Goal: Information Seeking & Learning: Learn about a topic

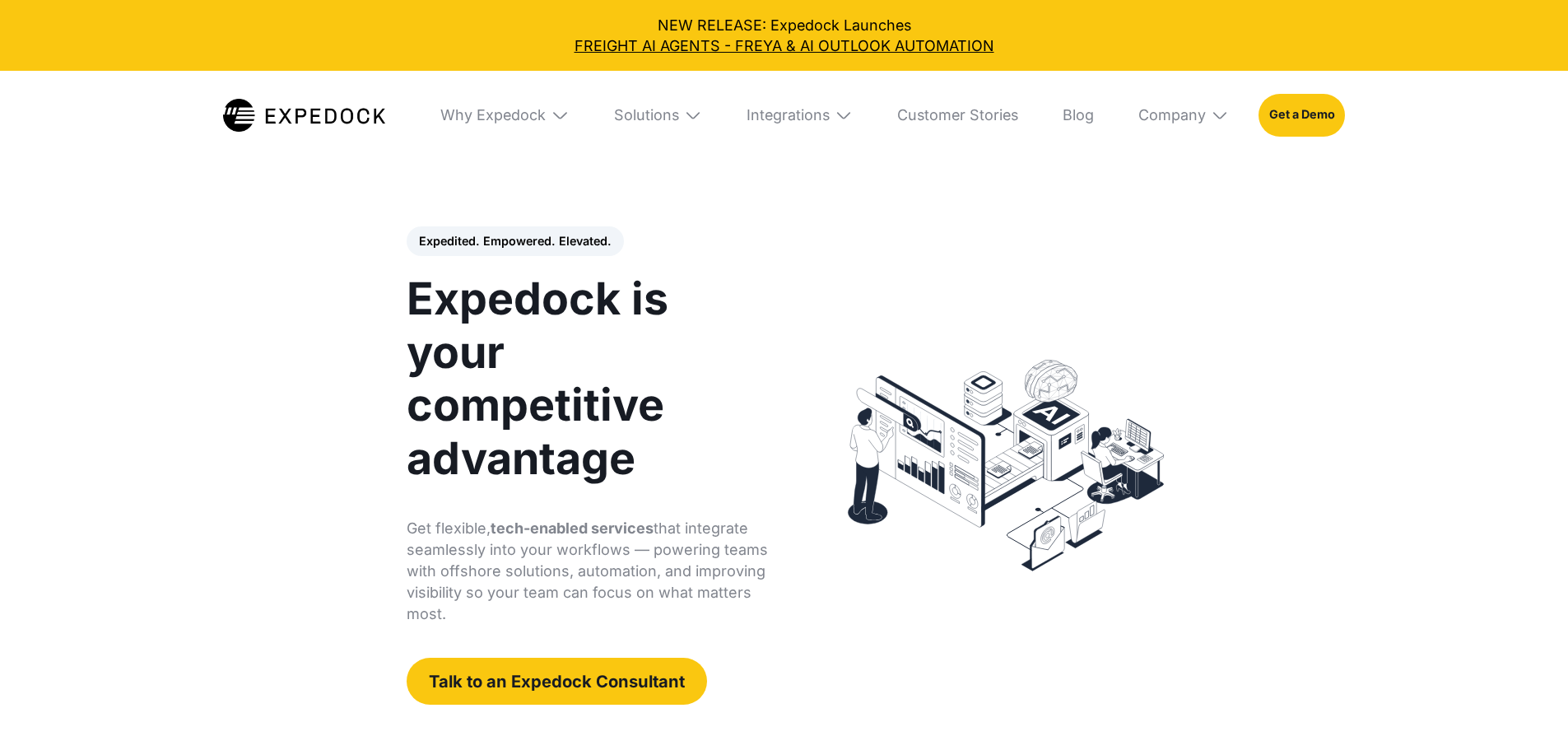
select select
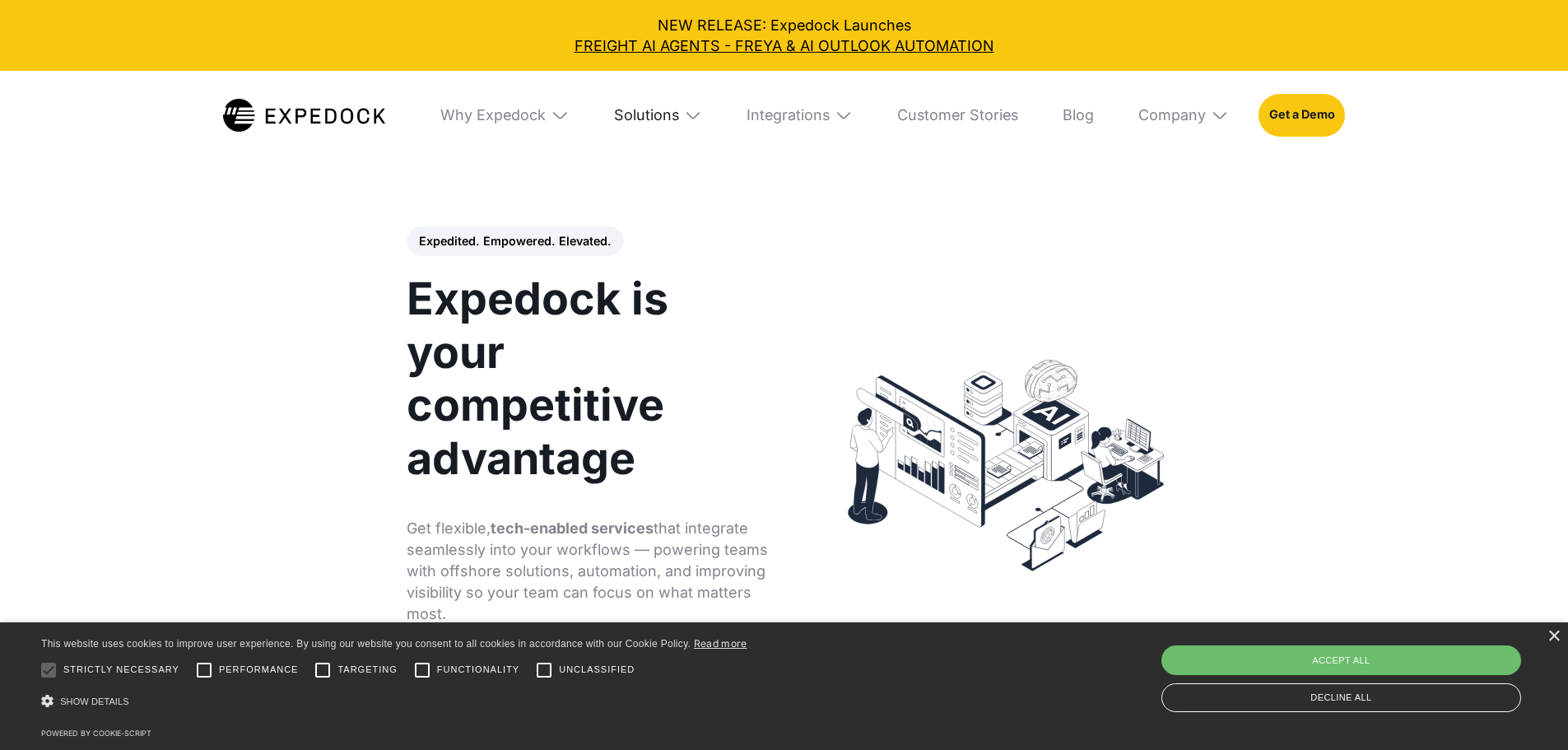
click at [678, 120] on div "Solutions" at bounding box center [647, 116] width 65 height 18
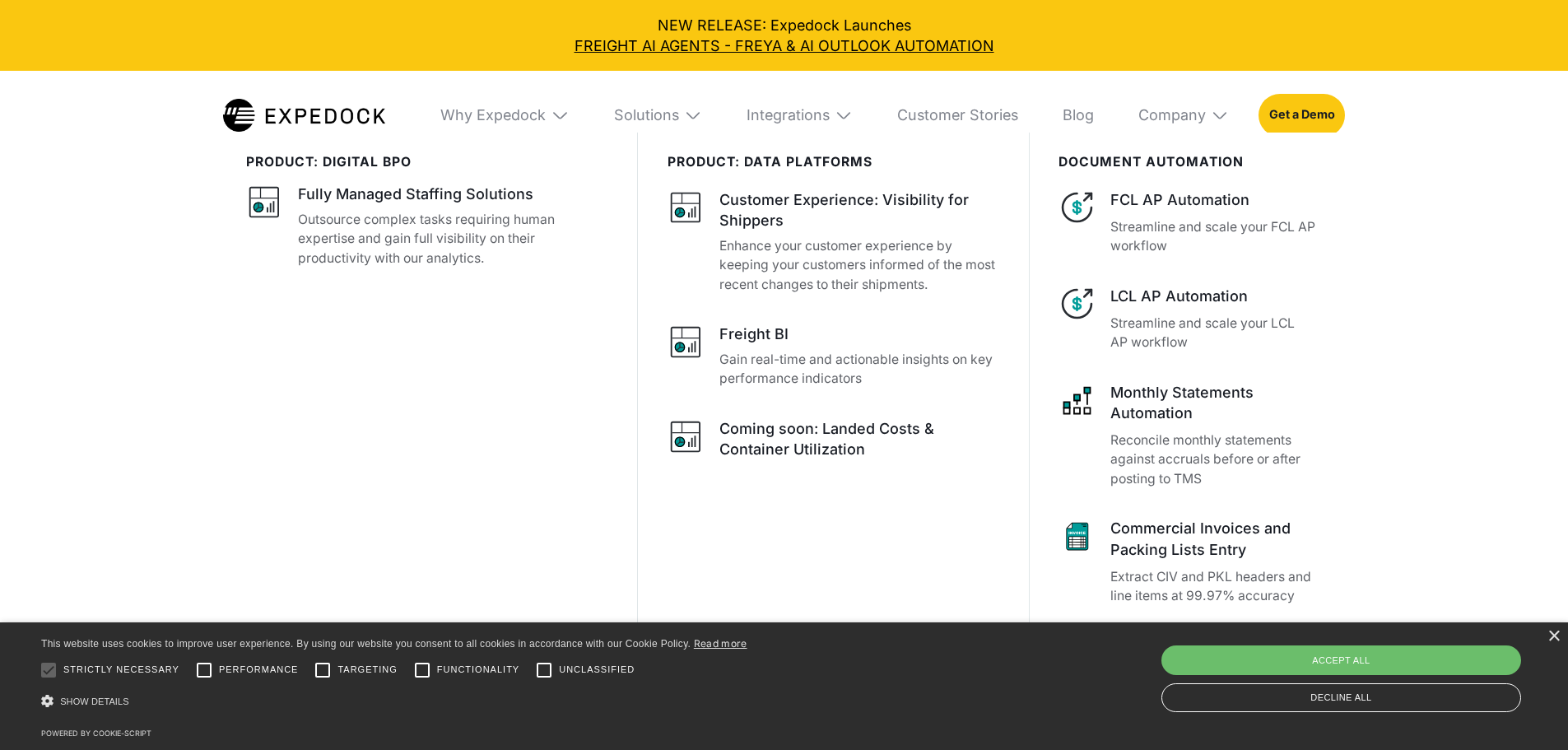
scroll to position [772, 0]
click at [851, 117] on div "Integrations" at bounding box center [799, 115] width 136 height 89
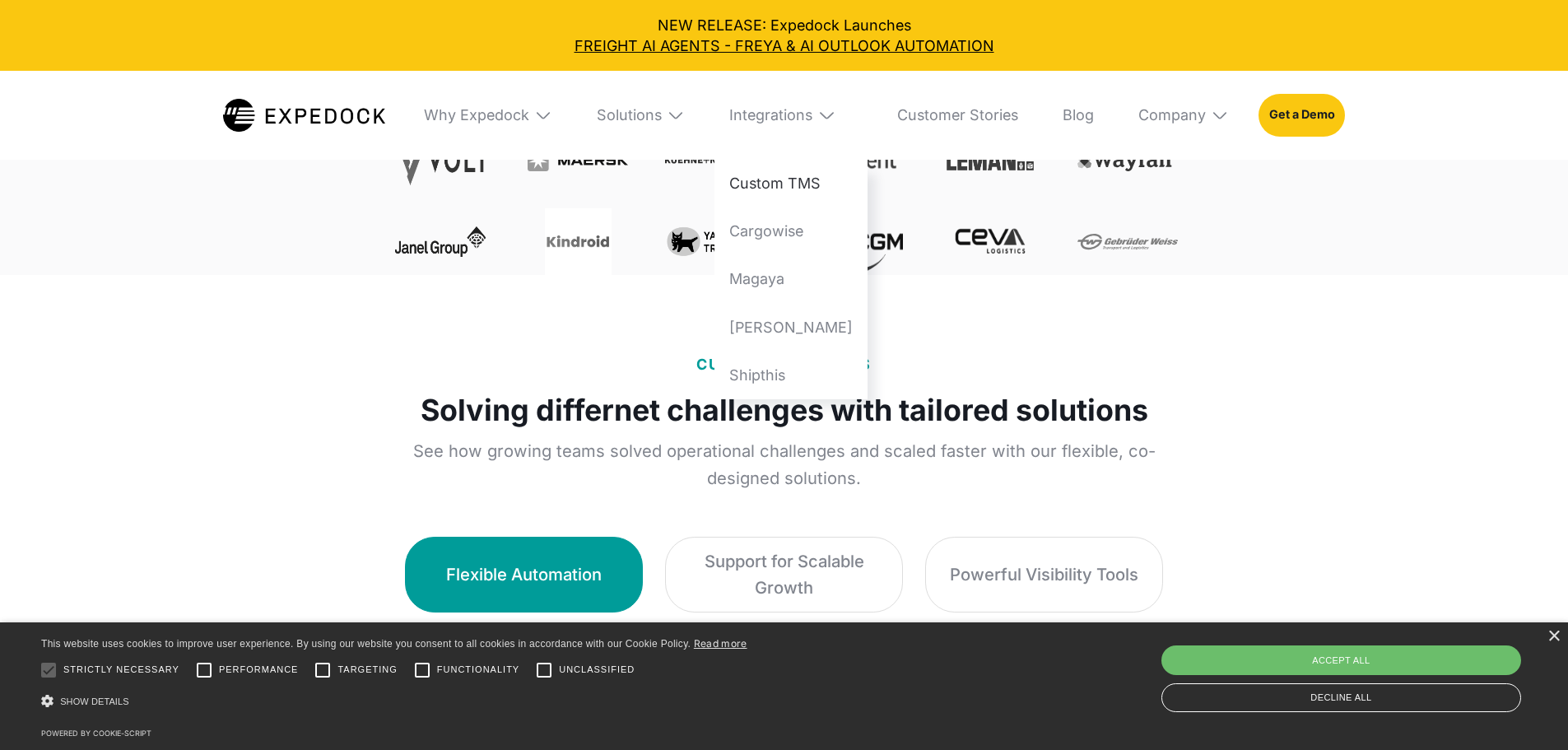
click at [848, 195] on link "Custom TMS" at bounding box center [791, 183] width 153 height 47
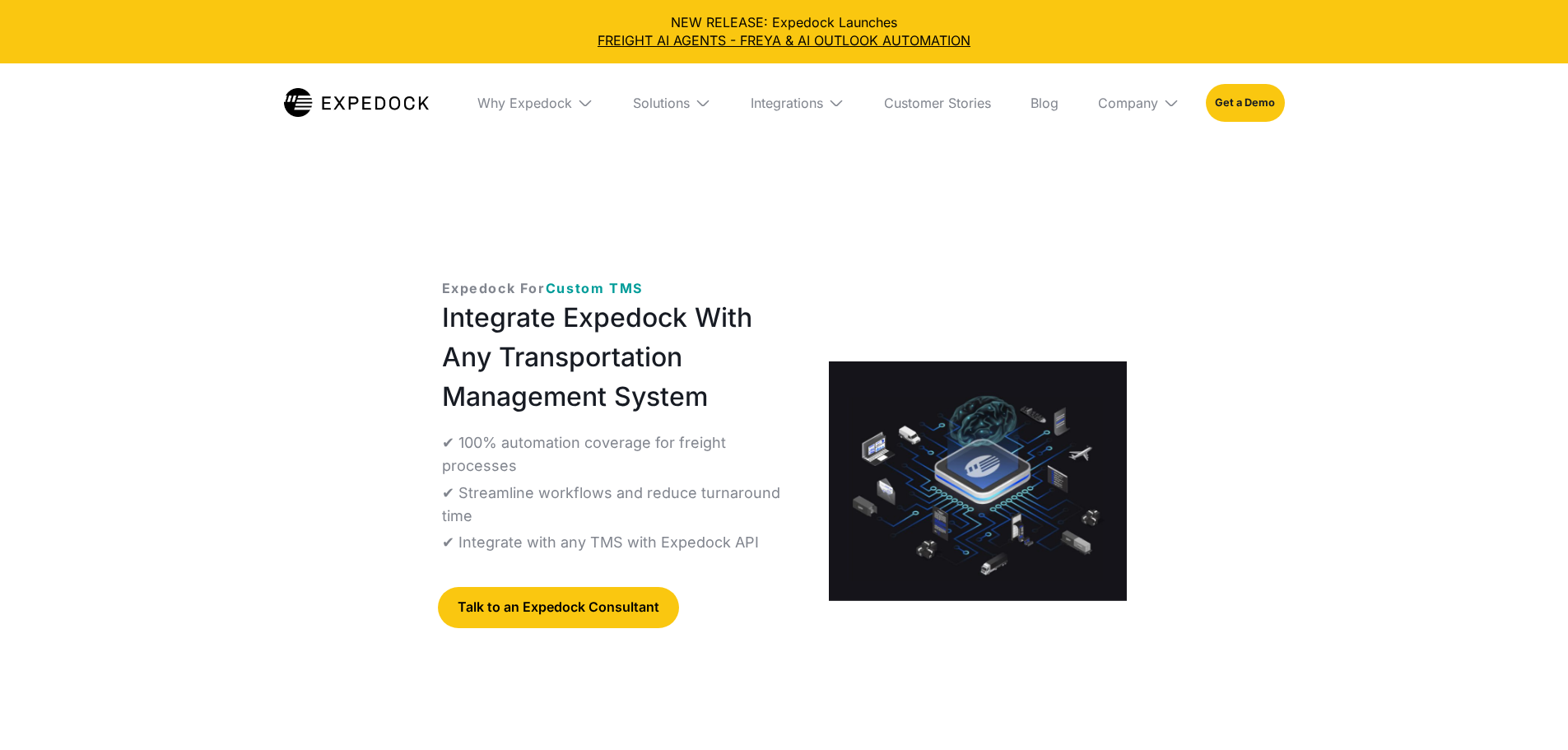
select select
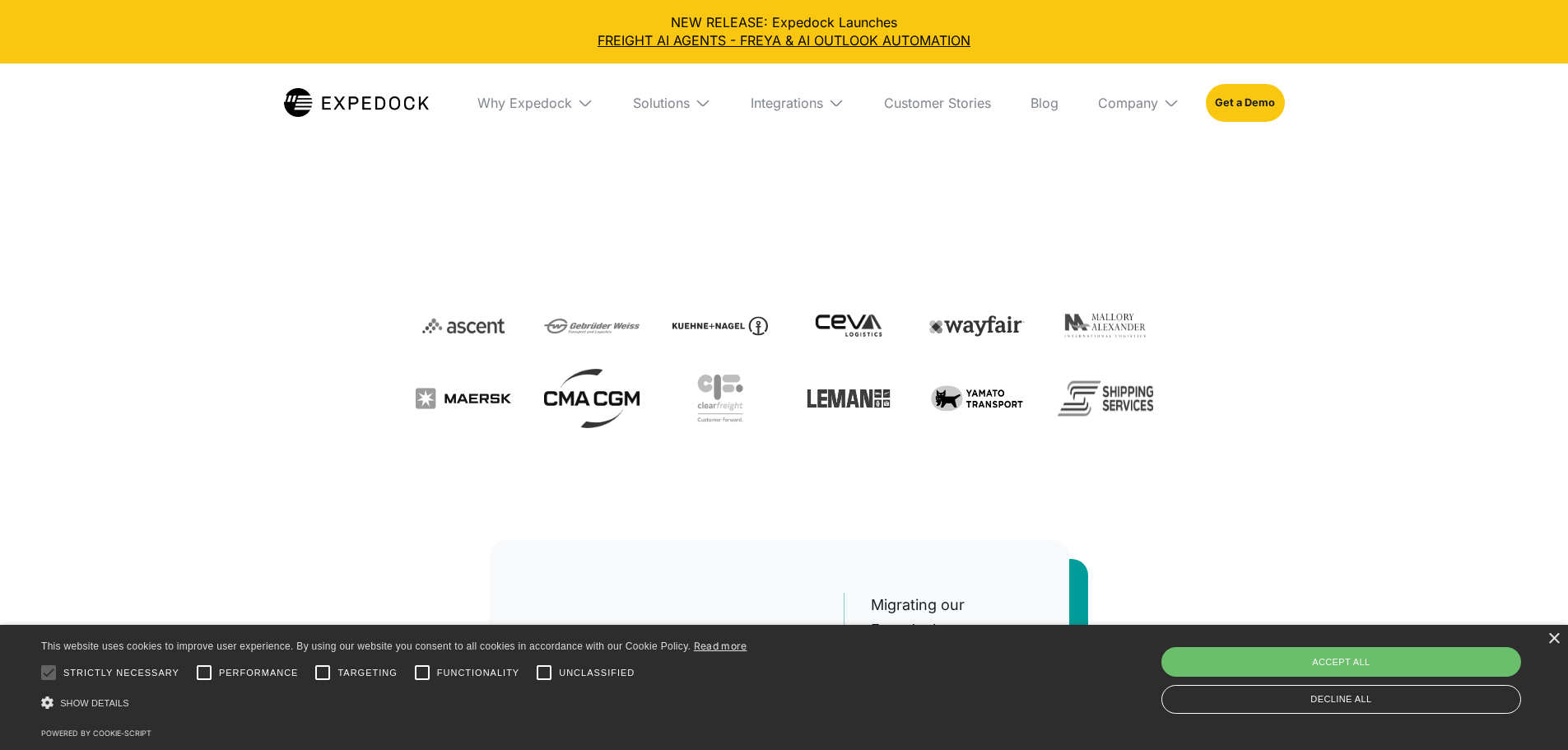
scroll to position [494, 0]
click at [1556, 637] on div "×" at bounding box center [1553, 639] width 12 height 12
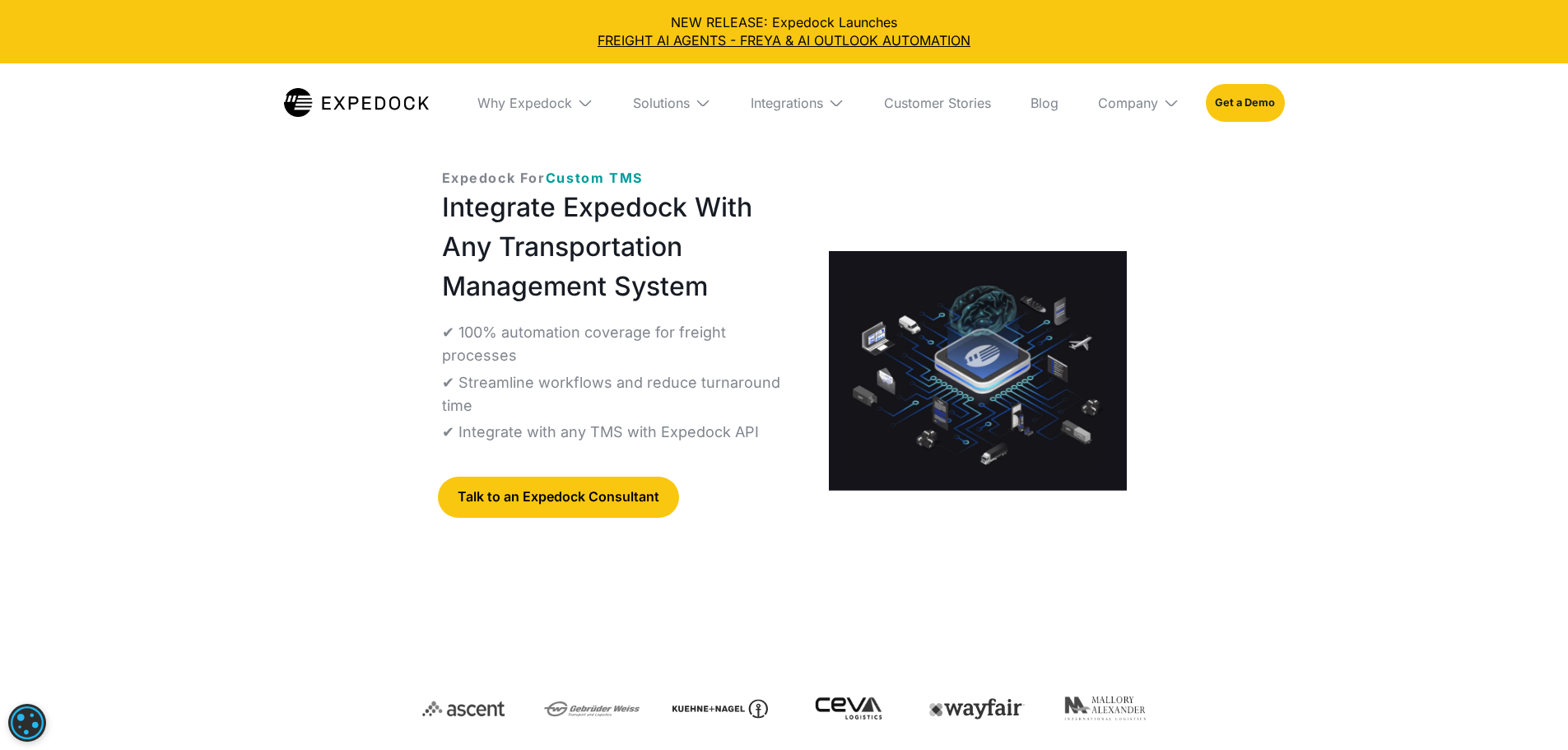
scroll to position [0, 0]
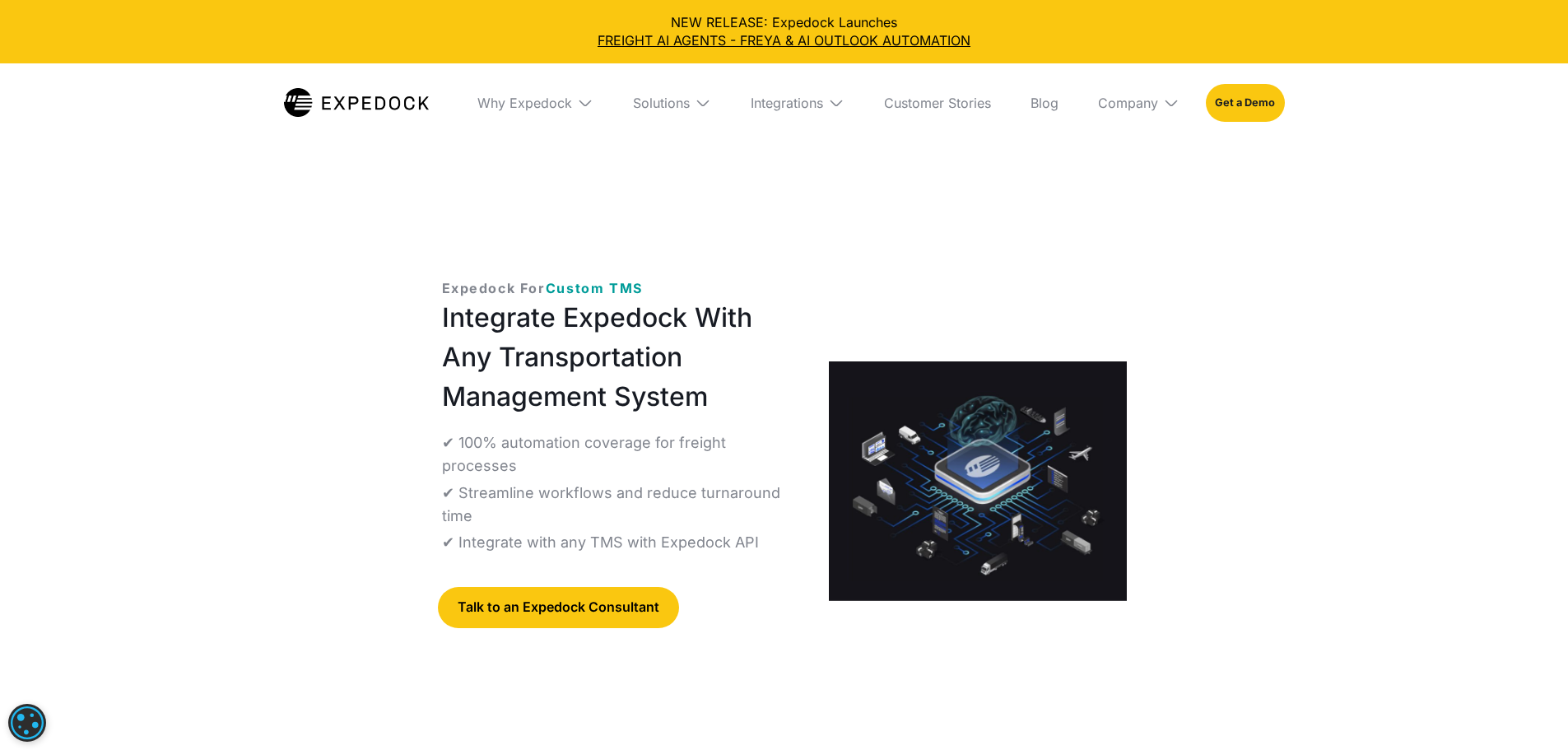
click at [845, 101] on img at bounding box center [836, 103] width 17 height 17
click at [828, 205] on link "Cargowise" at bounding box center [790, 206] width 134 height 42
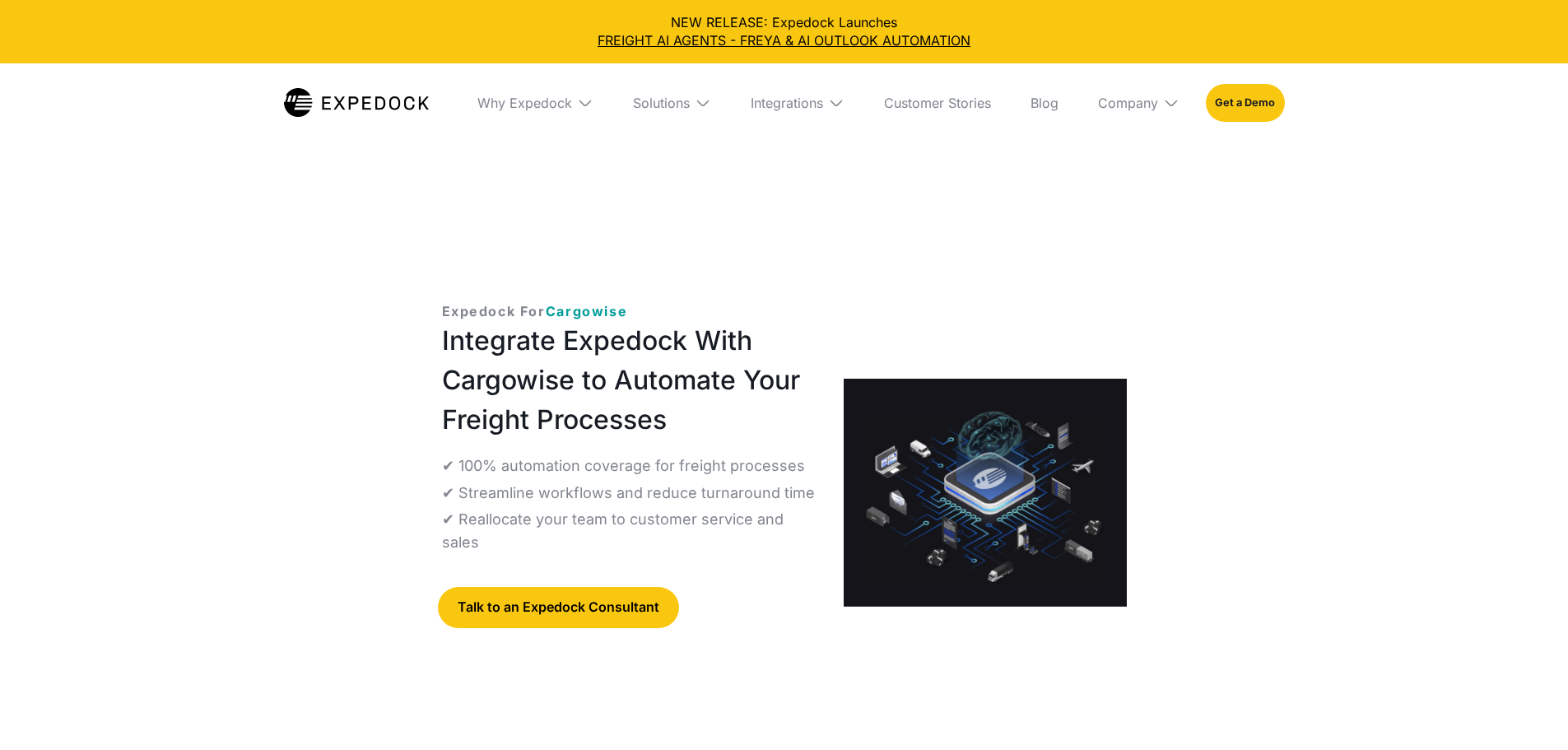
select select
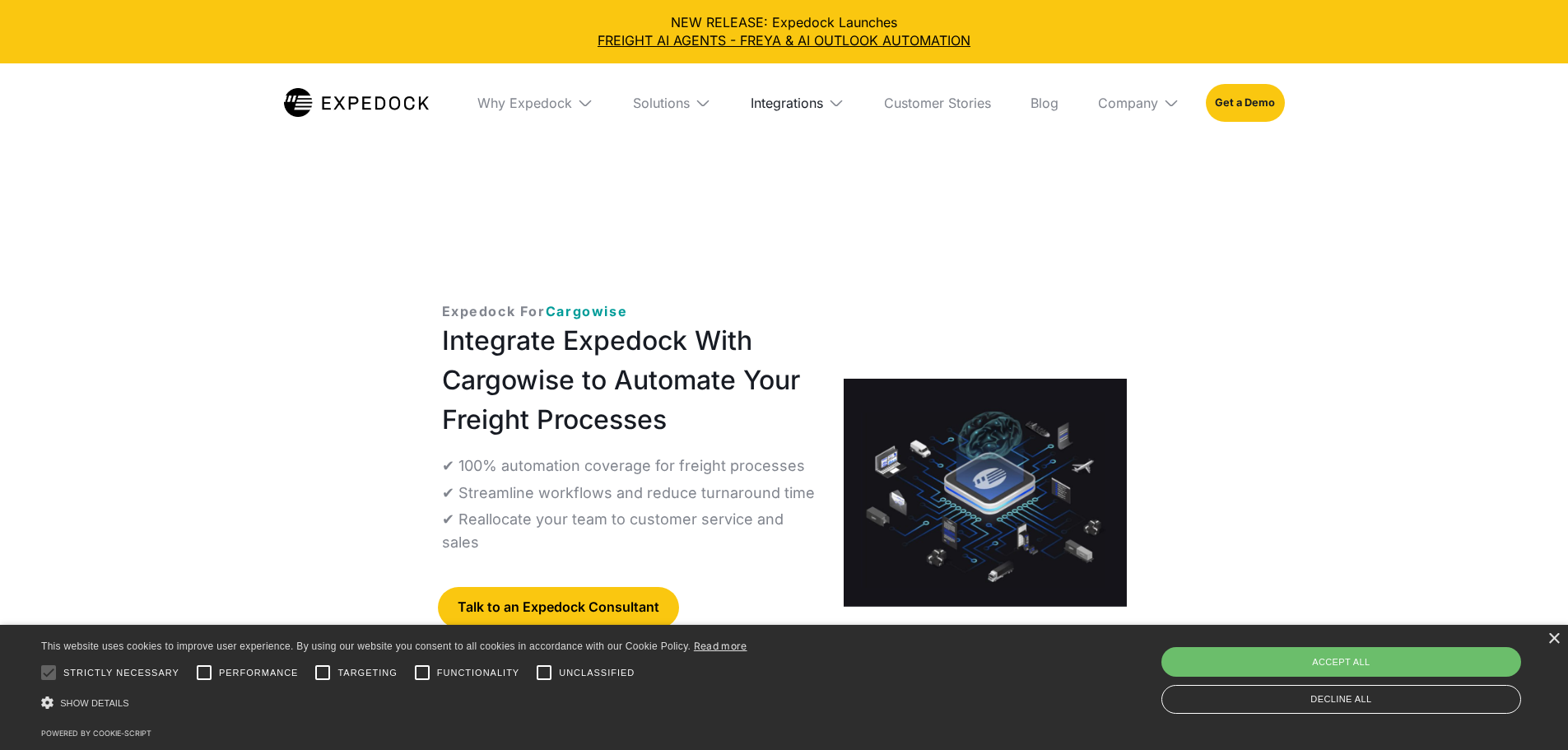
click at [819, 107] on div "Integrations" at bounding box center [786, 103] width 72 height 17
click at [816, 298] on link "[PERSON_NAME]" at bounding box center [790, 292] width 134 height 42
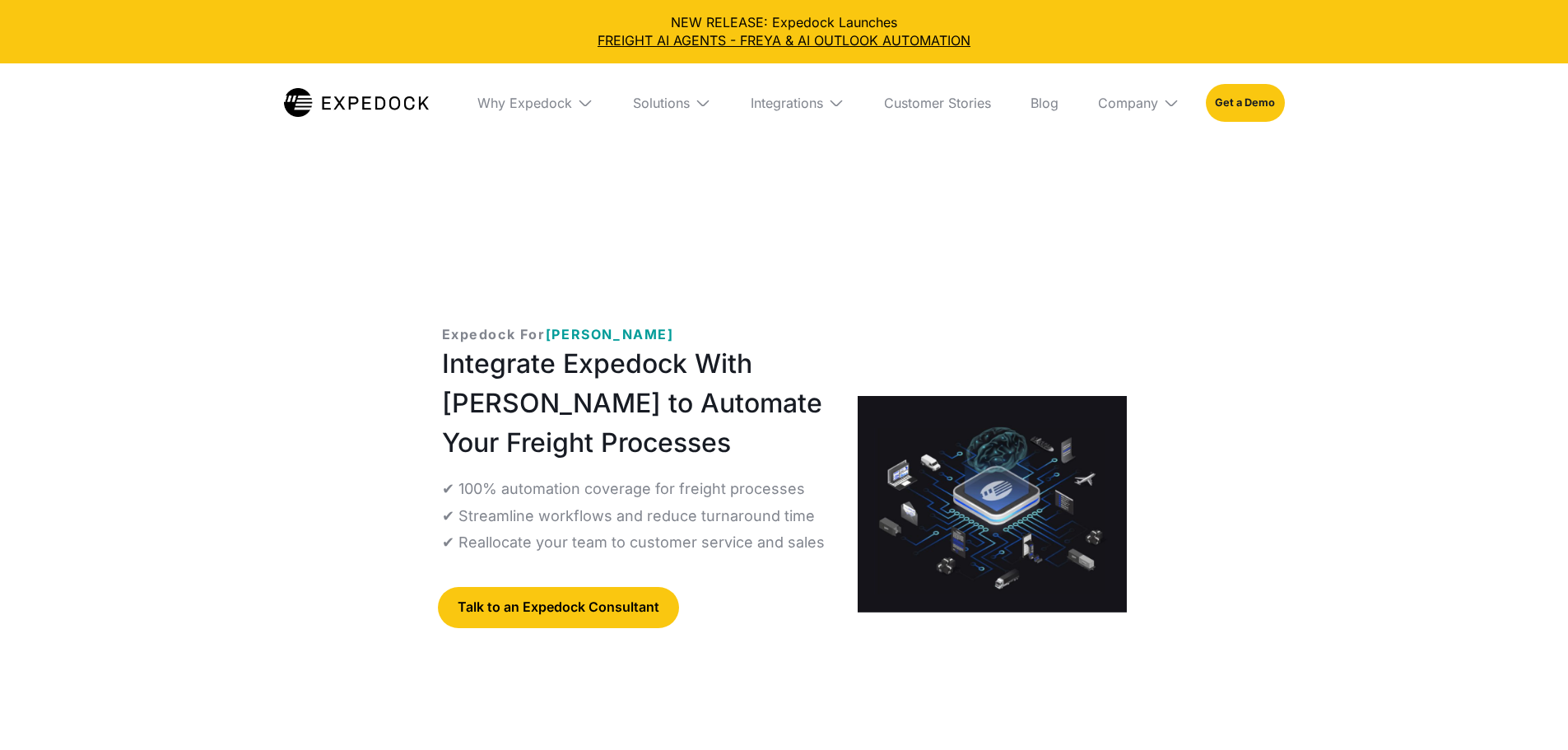
select select
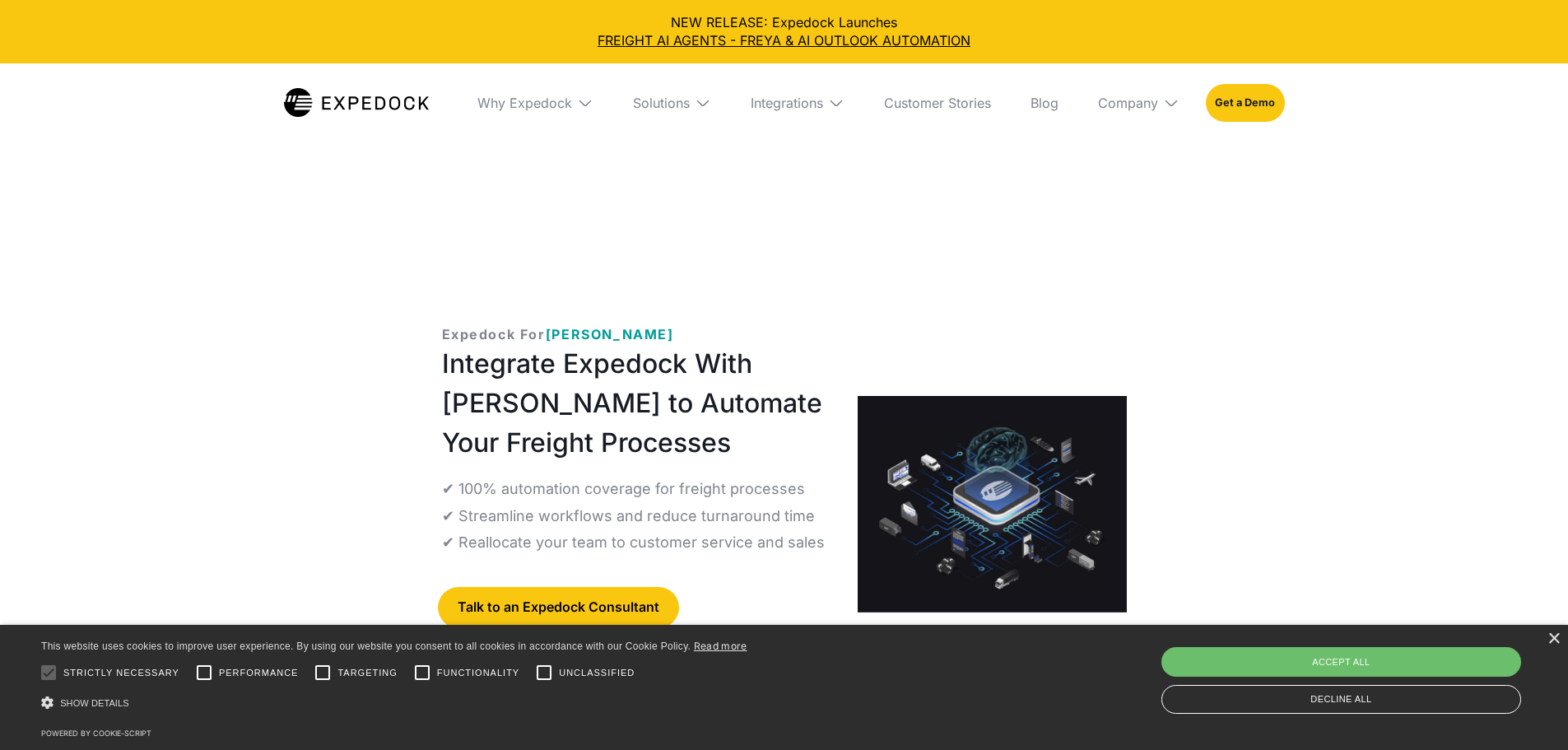
click at [840, 97] on div "Integrations" at bounding box center [797, 102] width 121 height 79
click at [829, 210] on link "Cargowise" at bounding box center [790, 206] width 134 height 42
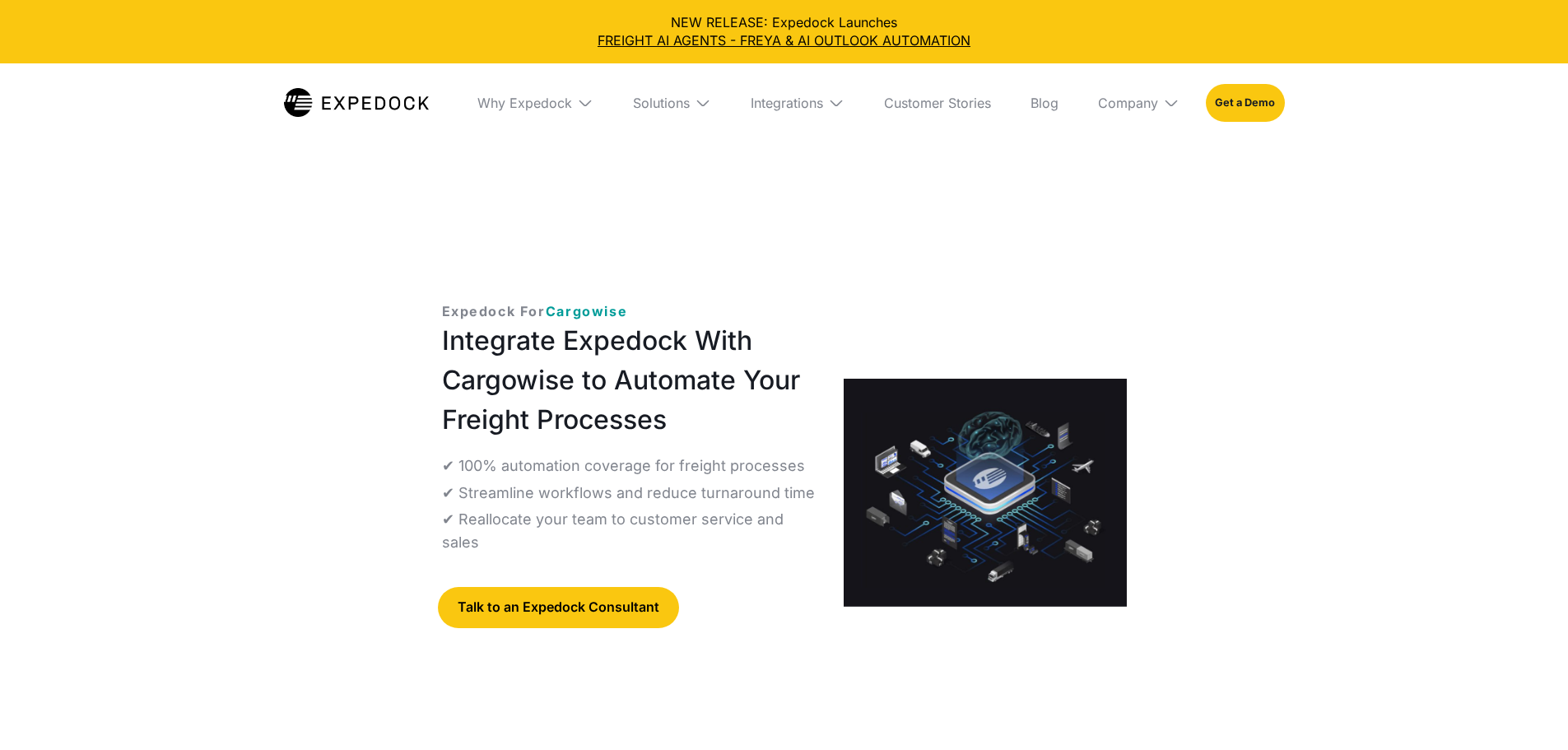
select select
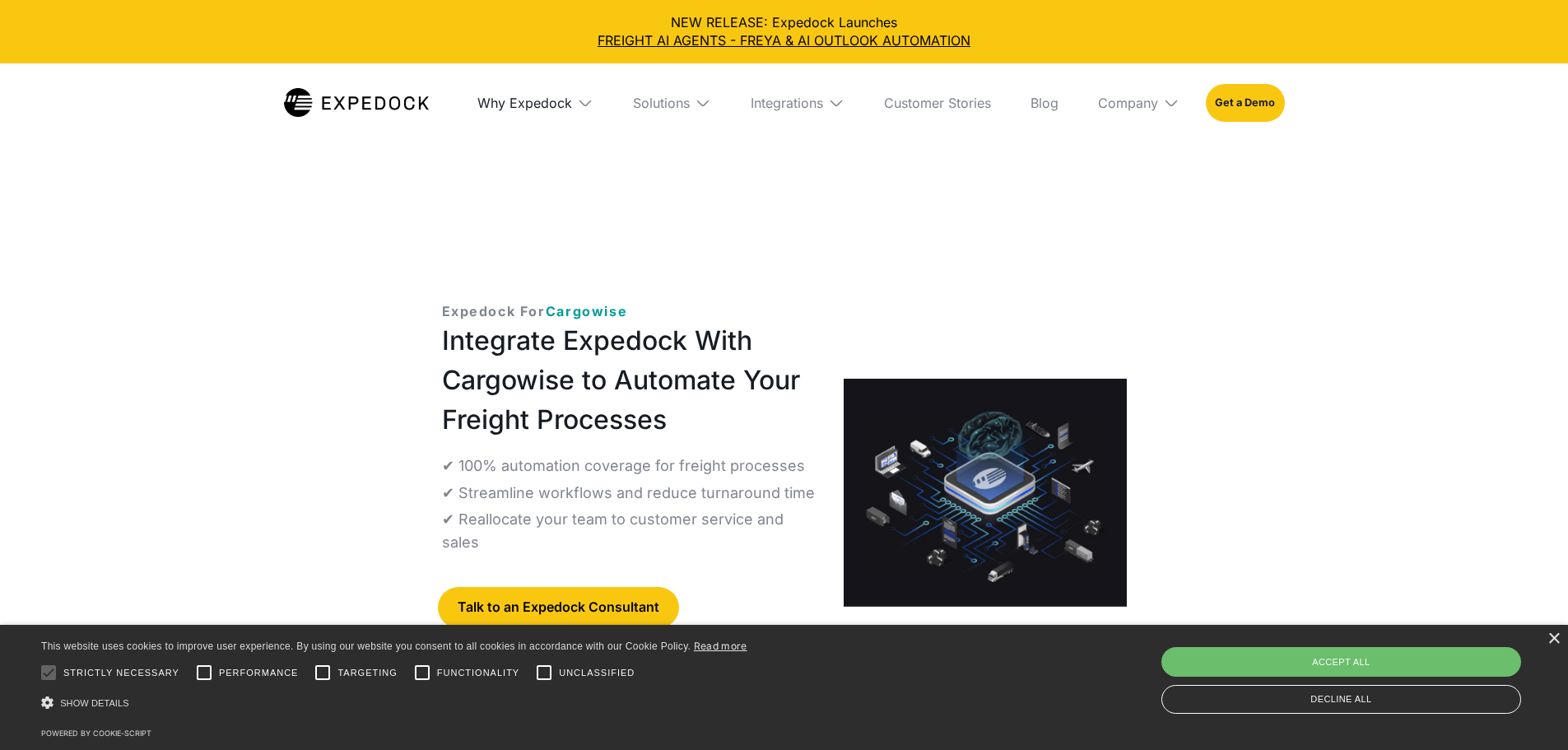
click at [547, 93] on div "Why Expedock" at bounding box center [535, 102] width 142 height 79
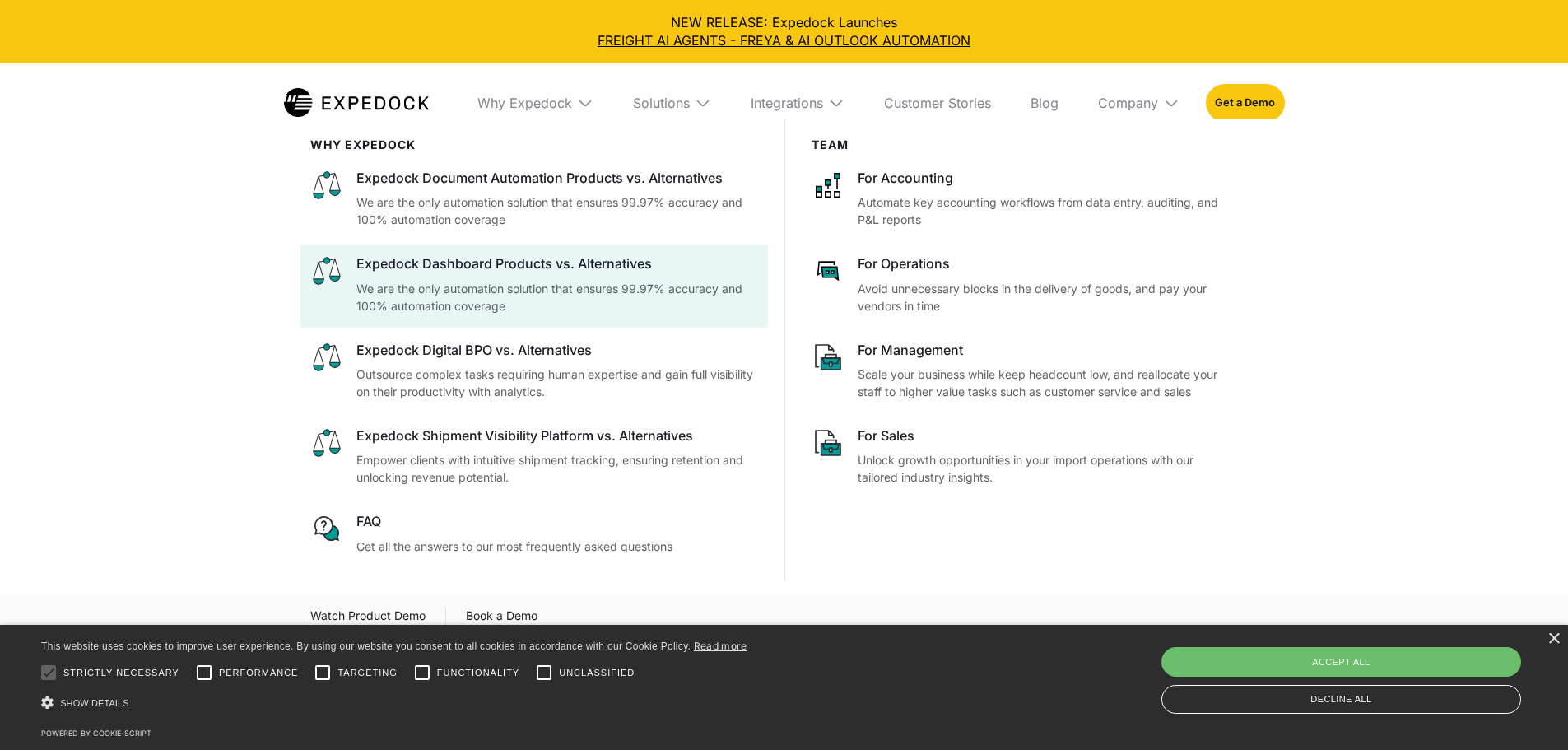
scroll to position [619, 0]
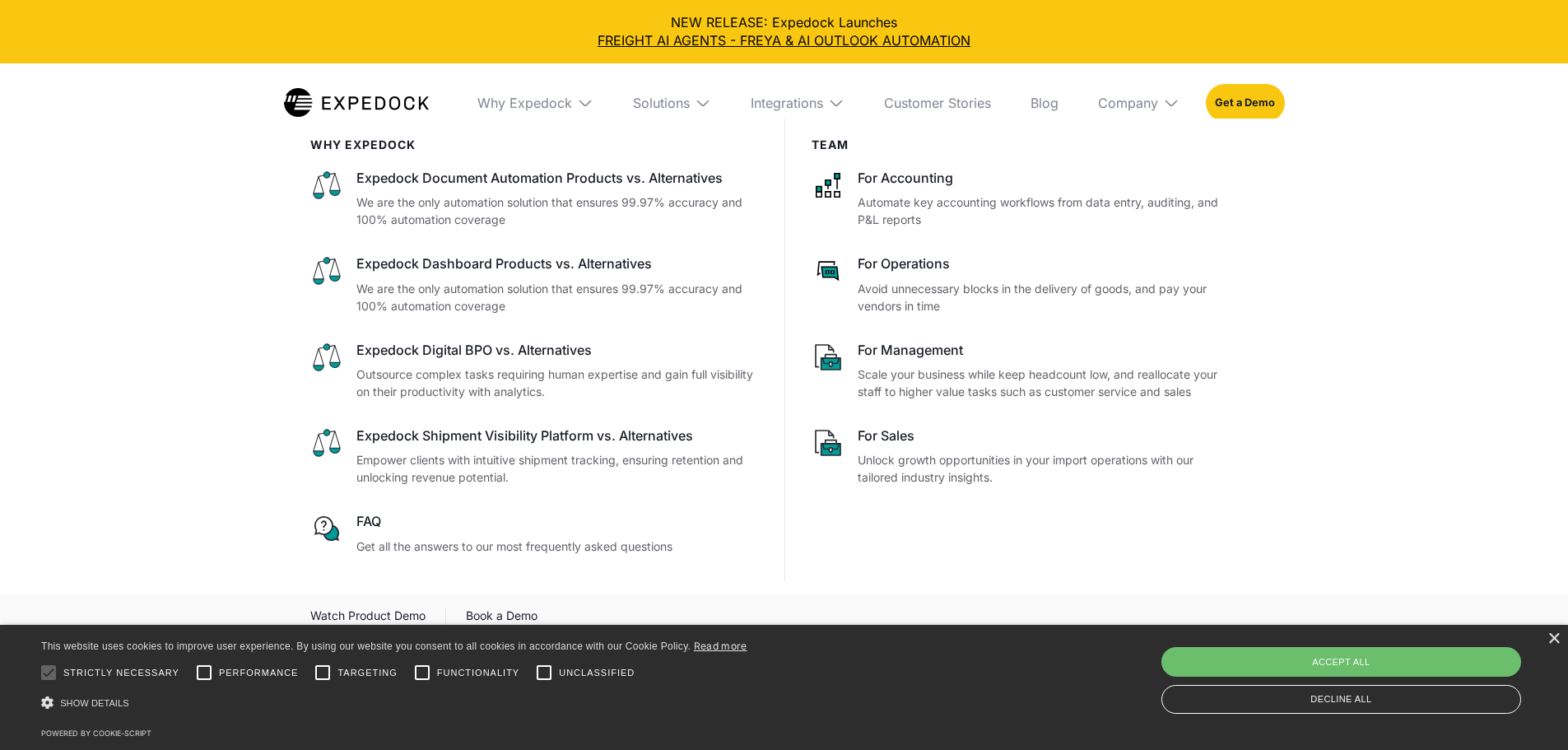
click at [1534, 537] on div "WHy Expedock Expedock Document Automation Products vs. Alternatives We are the …" at bounding box center [784, 382] width 1568 height 526
click at [795, 104] on div "Integrations" at bounding box center [786, 103] width 72 height 17
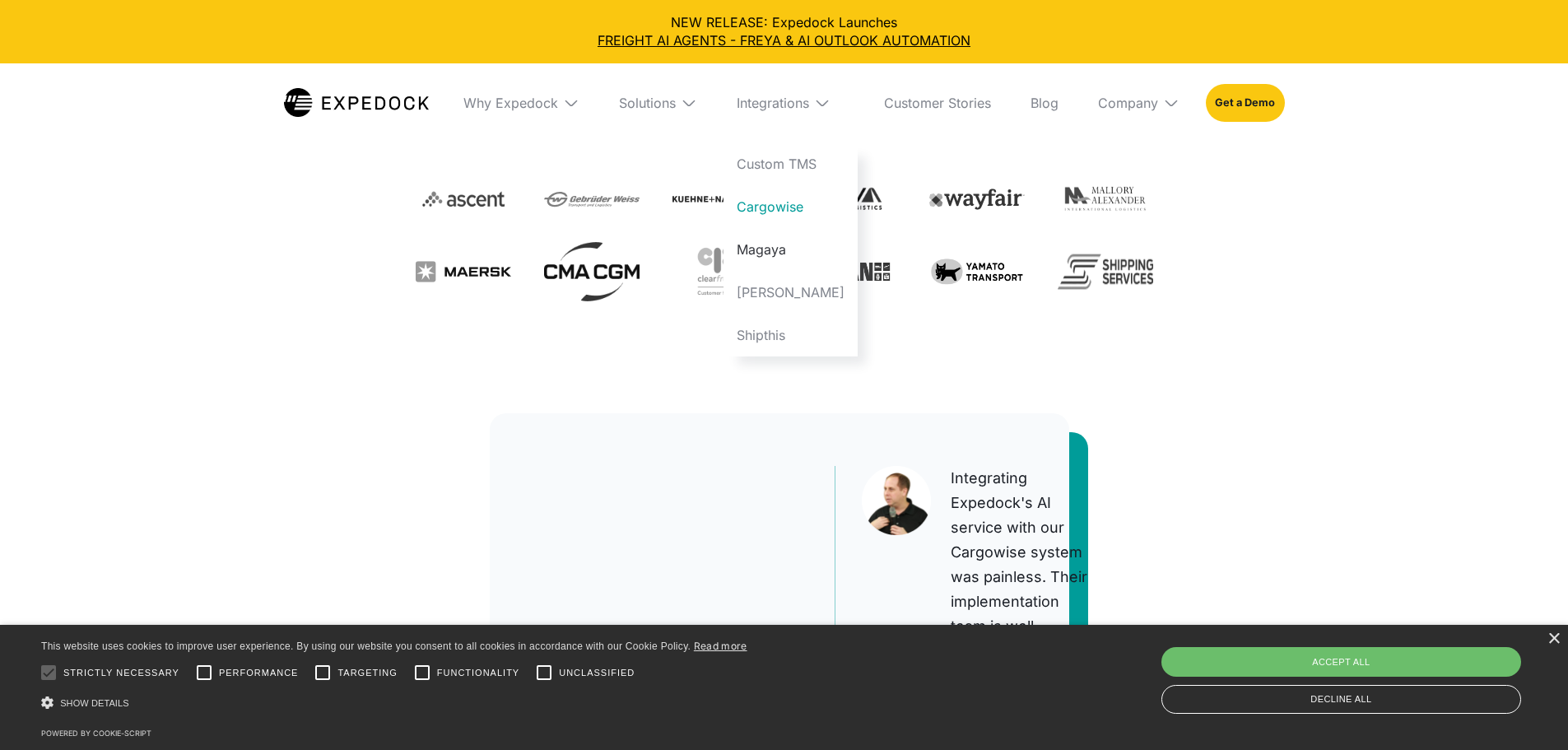
click at [819, 257] on link "Magaya" at bounding box center [790, 249] width 134 height 42
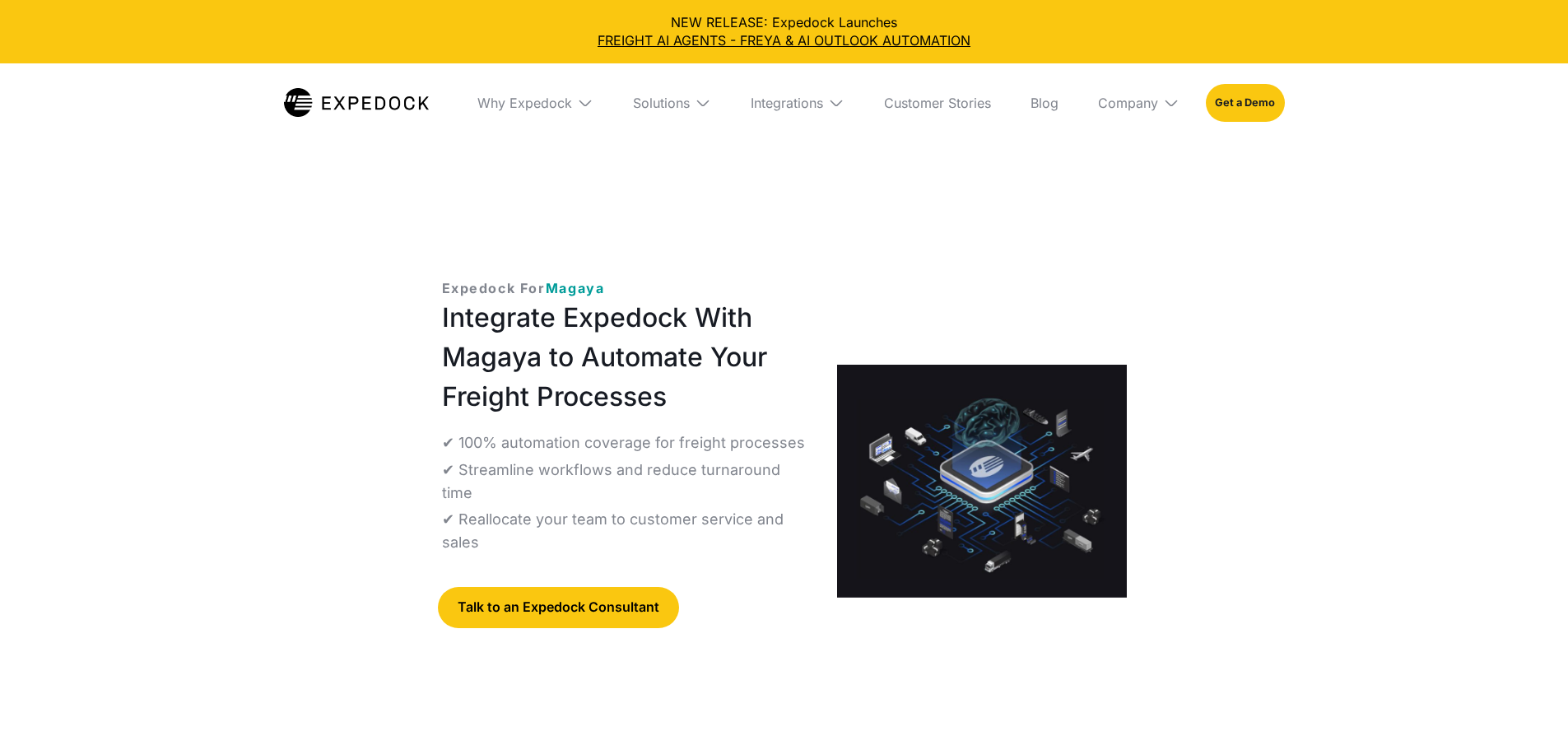
select select
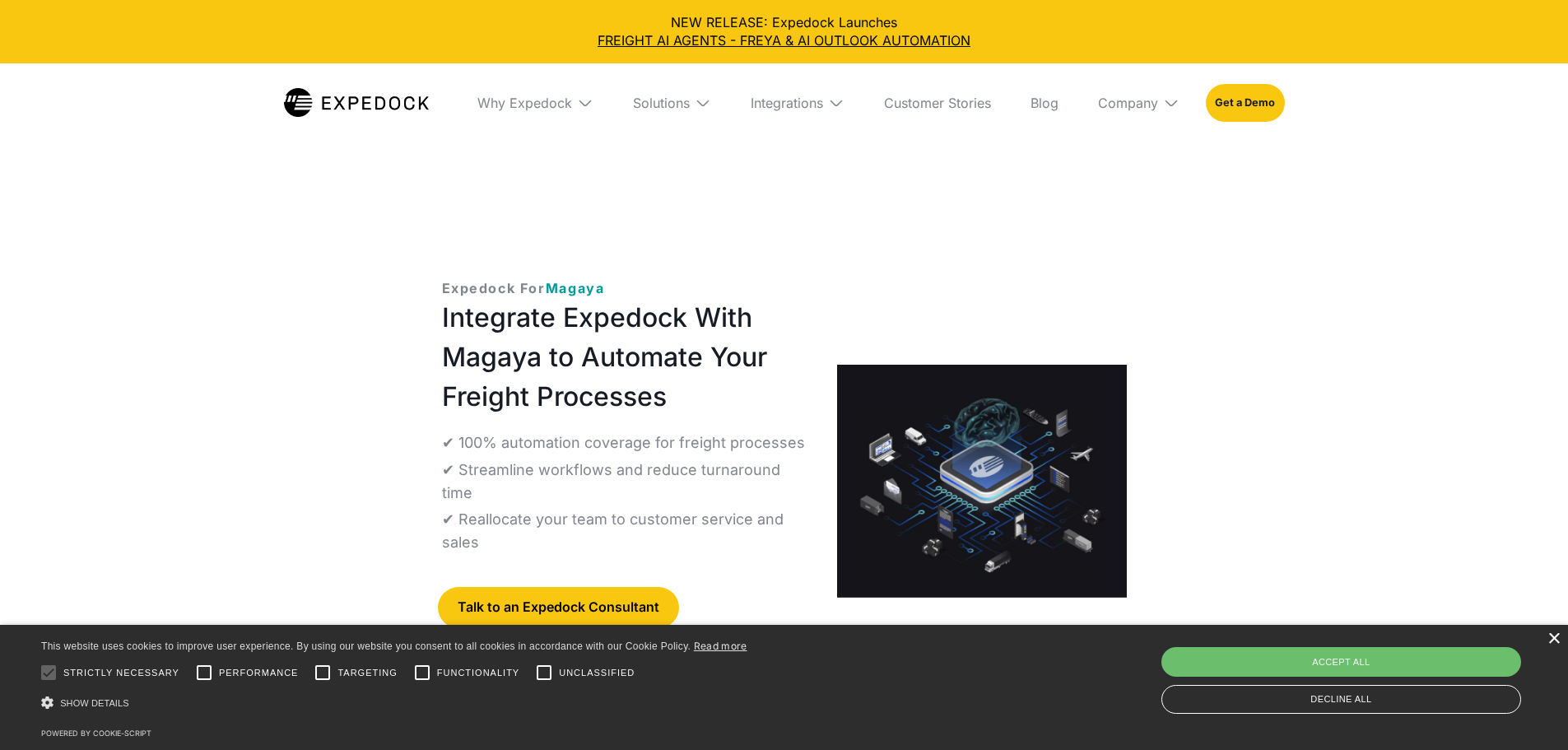
click at [1556, 641] on div "×" at bounding box center [1553, 639] width 12 height 12
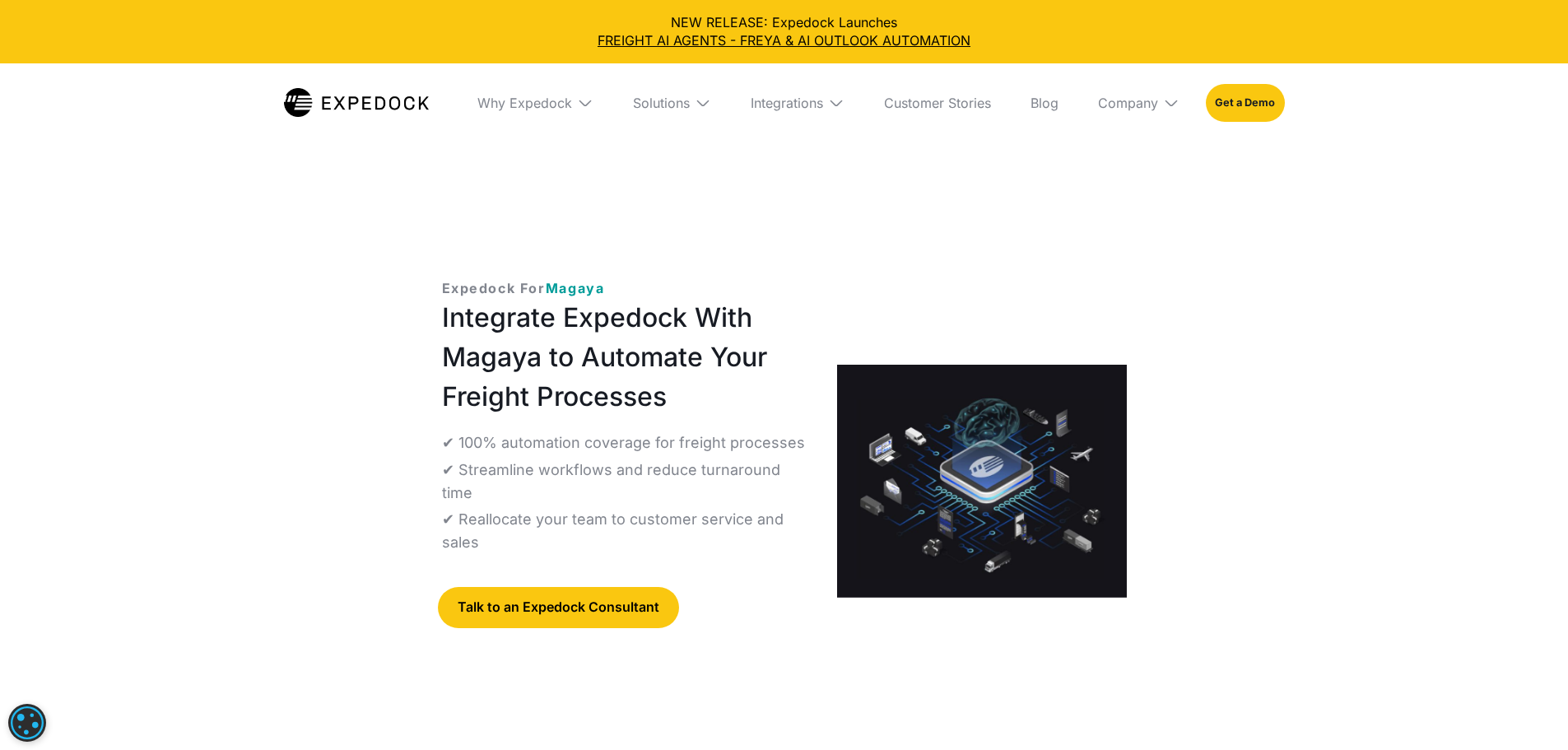
click at [697, 99] on img at bounding box center [703, 103] width 17 height 17
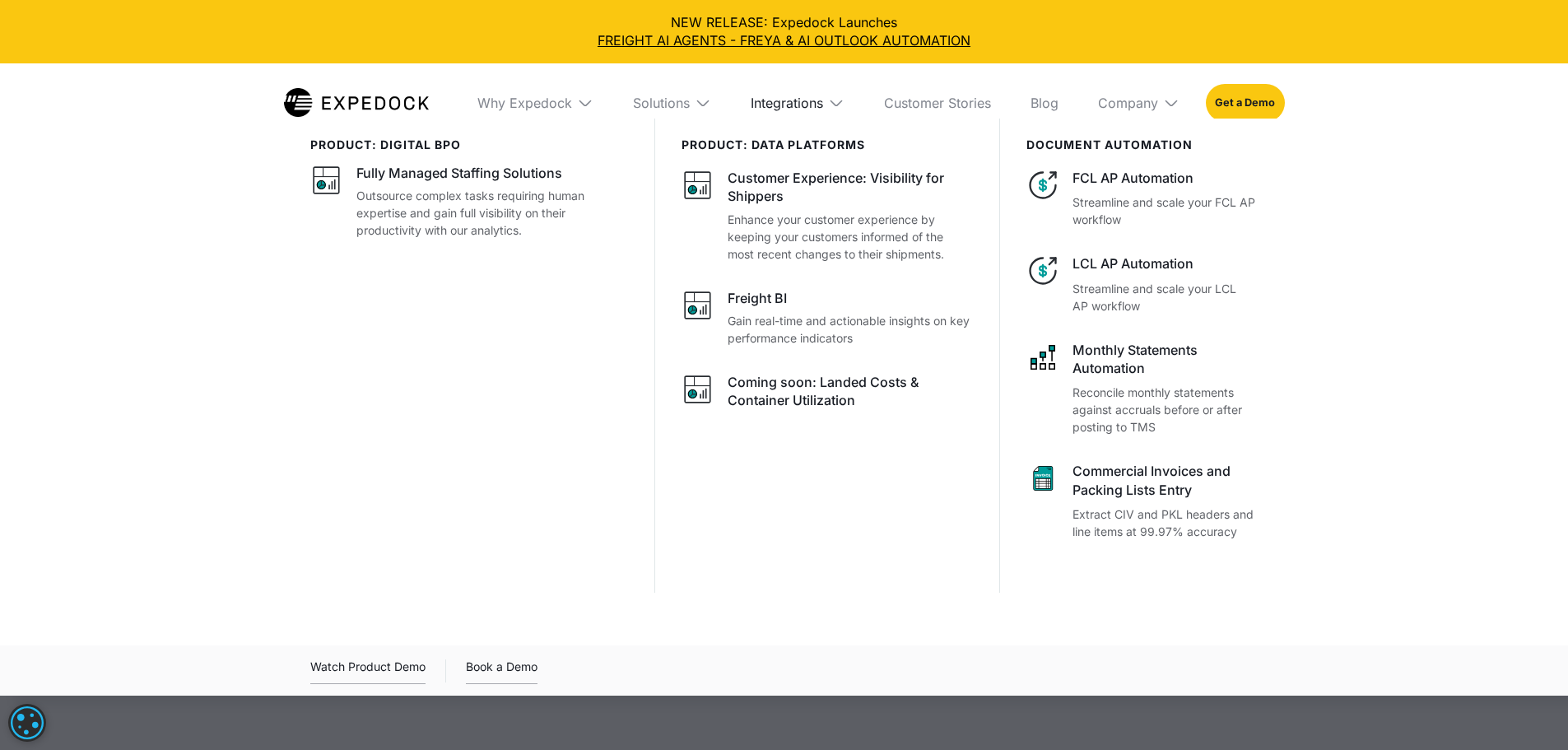
click at [784, 105] on div "Integrations" at bounding box center [786, 103] width 72 height 17
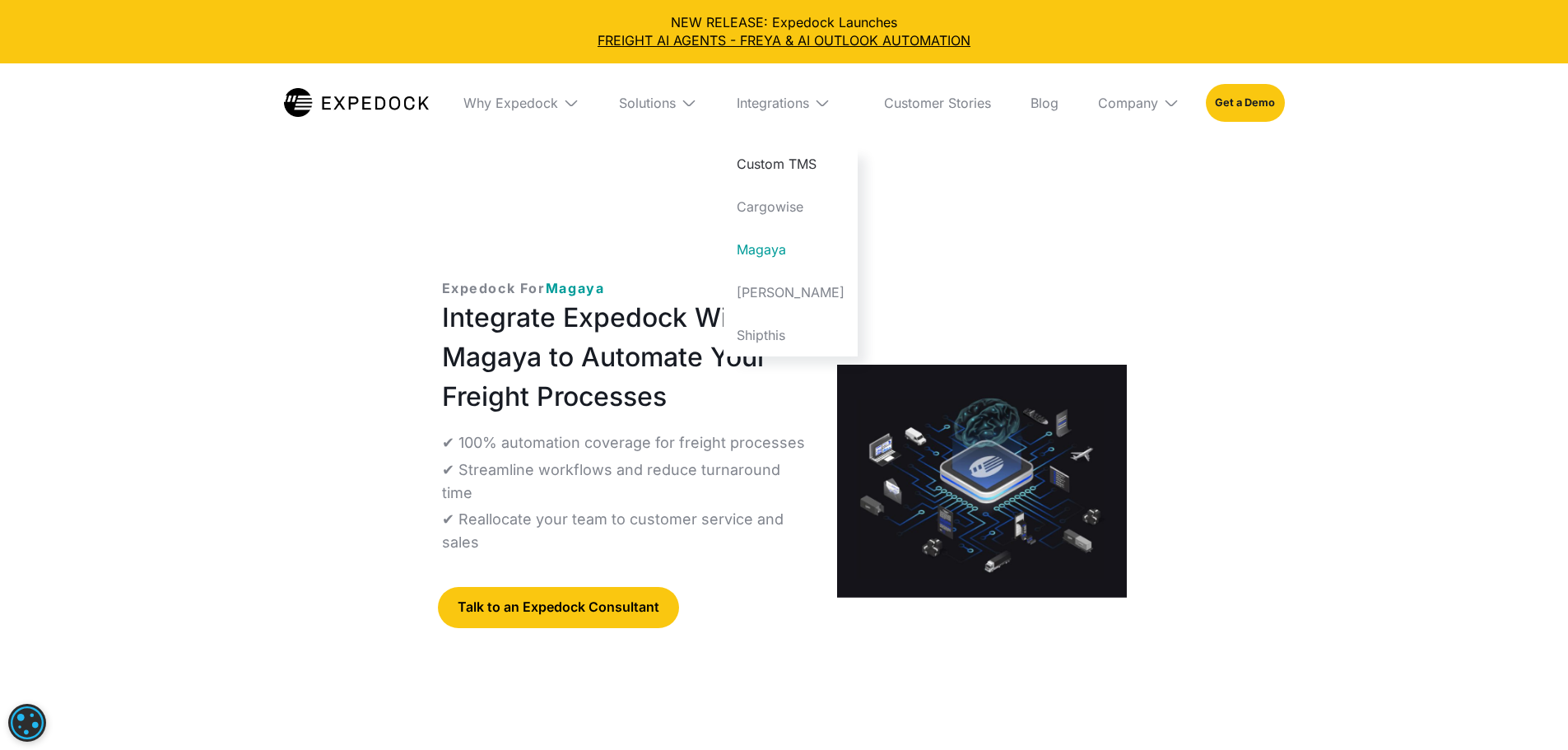
click at [814, 159] on link "Custom TMS" at bounding box center [790, 163] width 134 height 42
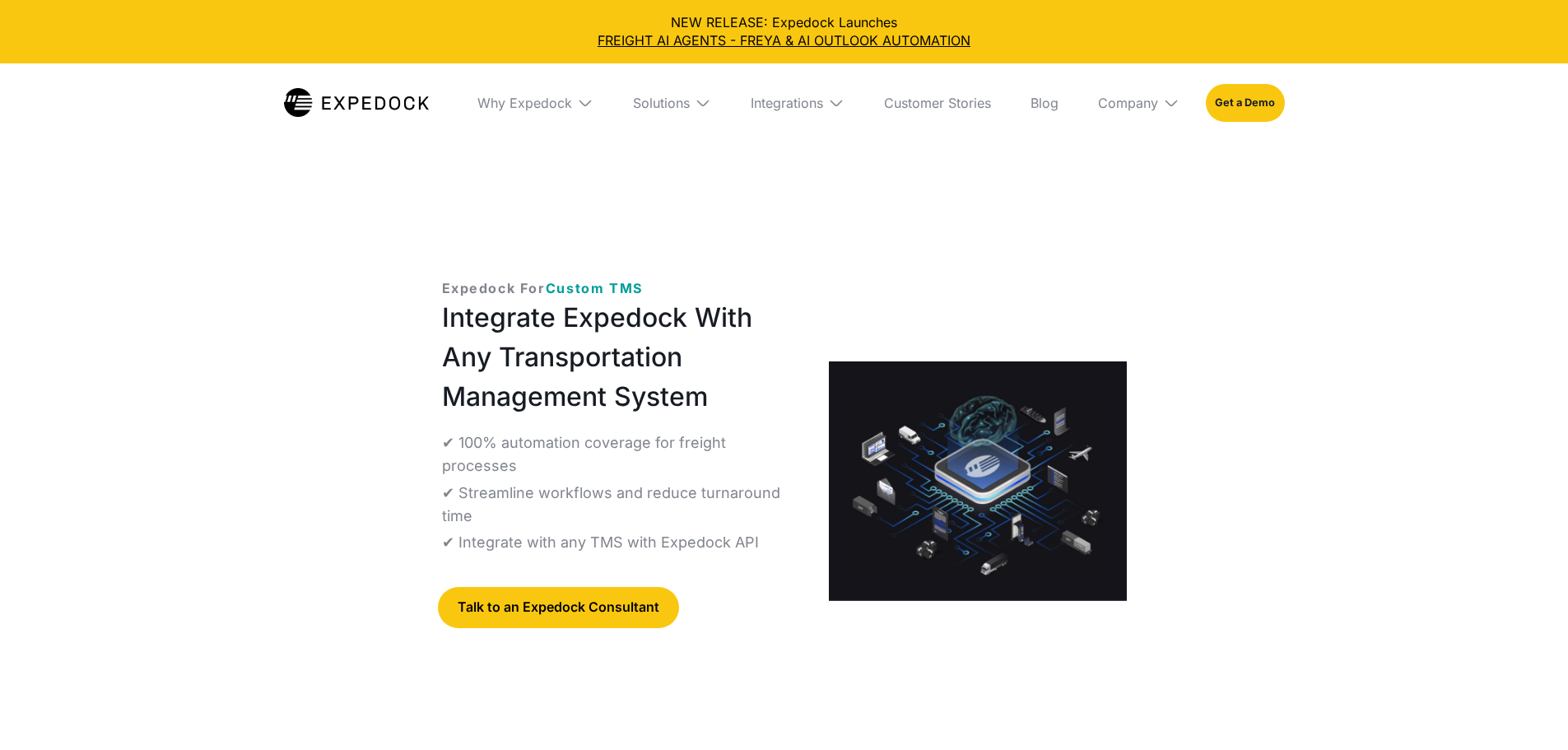
select select
